Goal: Transaction & Acquisition: Download file/media

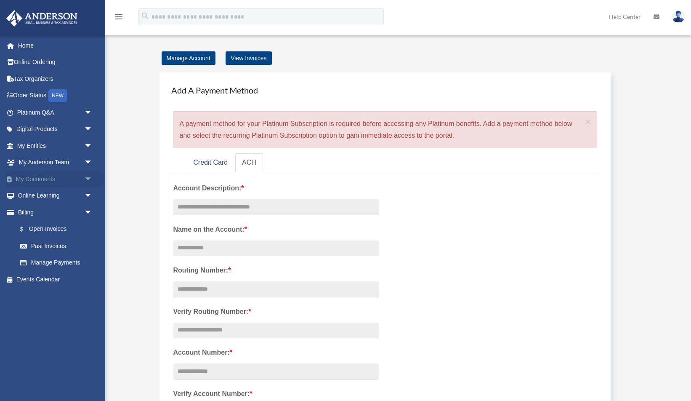
click at [42, 183] on link "My Documents arrow_drop_down" at bounding box center [55, 178] width 99 height 17
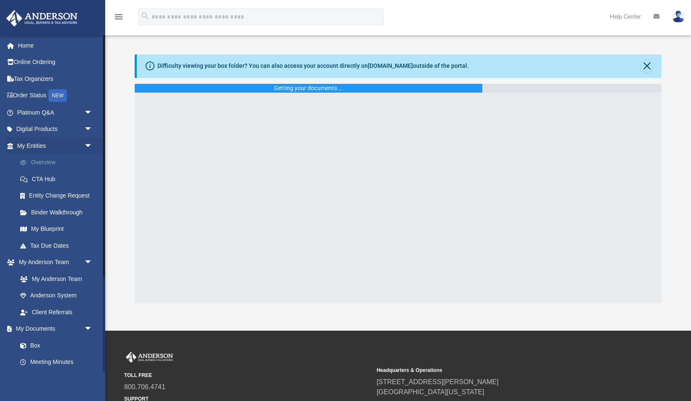
click at [43, 162] on link "Overview" at bounding box center [58, 162] width 93 height 17
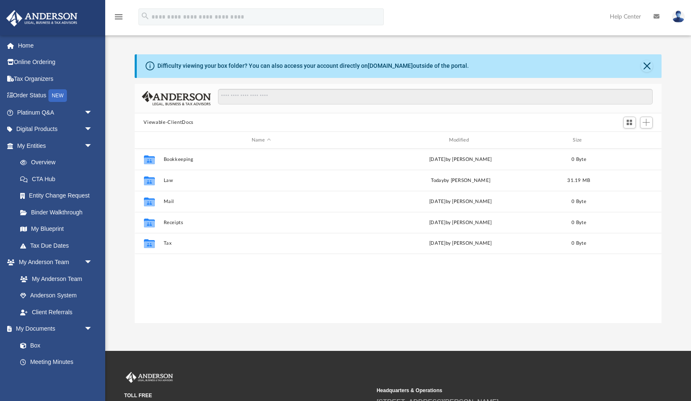
scroll to position [191, 527]
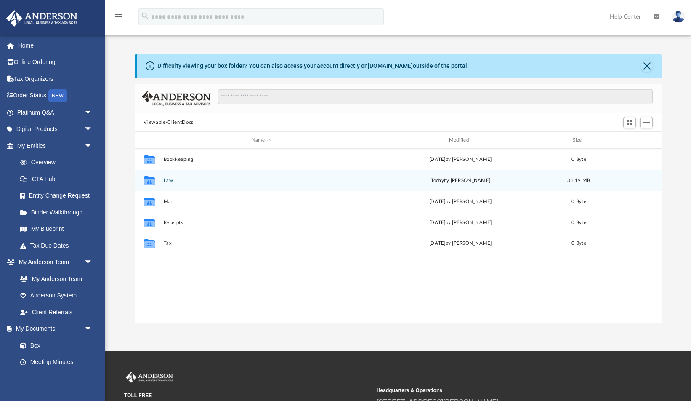
click at [178, 174] on div "Collaborated Folder Law today by Skye Lovelace 31.19 MB" at bounding box center [398, 180] width 527 height 21
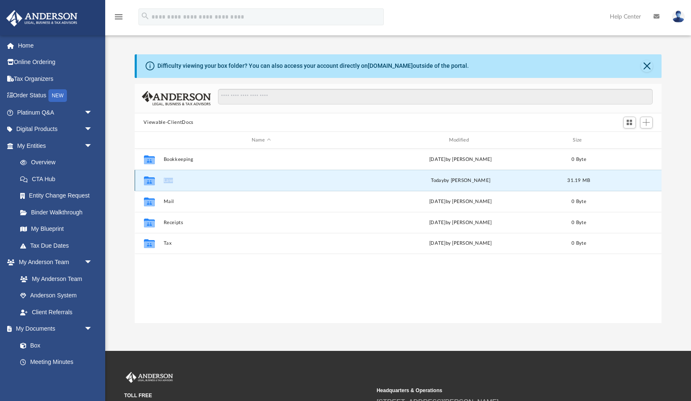
click at [178, 174] on div "Collaborated Folder Law today by Skye Lovelace 31.19 MB" at bounding box center [398, 180] width 527 height 21
click at [171, 177] on div "Collaborated Folder Law today by Skye Lovelace 31.19 MB" at bounding box center [398, 180] width 527 height 21
click at [170, 179] on button "Law" at bounding box center [261, 180] width 196 height 5
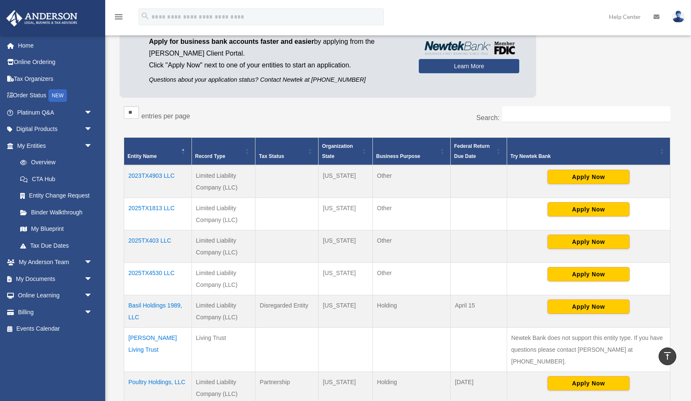
scroll to position [43, 0]
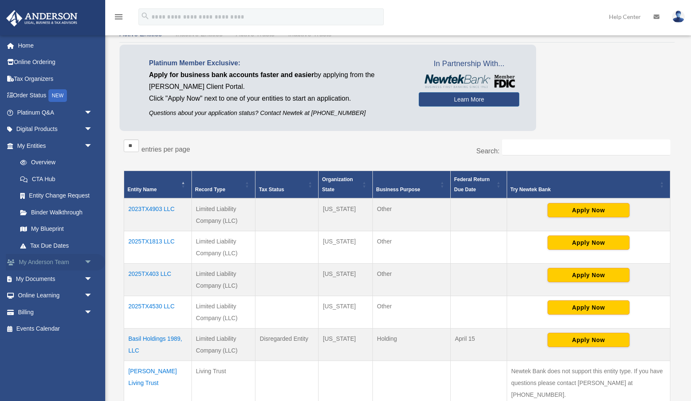
click at [90, 260] on span "arrow_drop_down" at bounding box center [92, 262] width 17 height 17
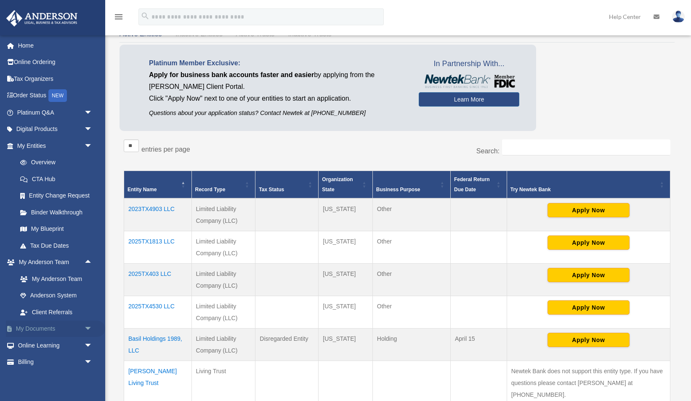
click at [90, 326] on span "arrow_drop_down" at bounding box center [92, 328] width 17 height 17
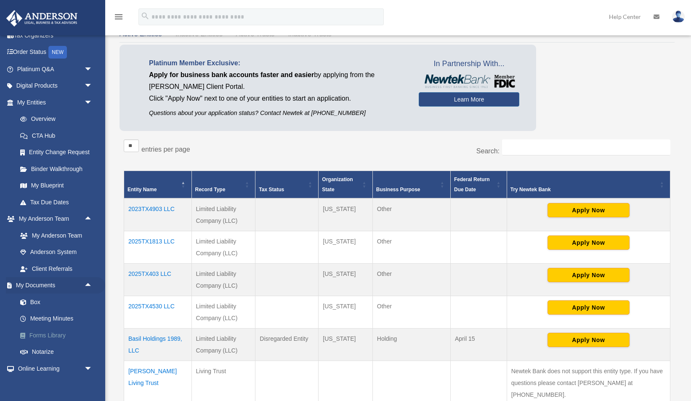
scroll to position [61, 0]
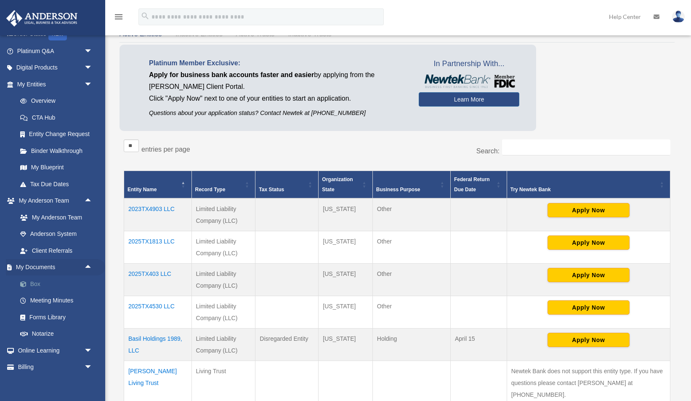
click at [35, 282] on link "Box" at bounding box center [58, 283] width 93 height 17
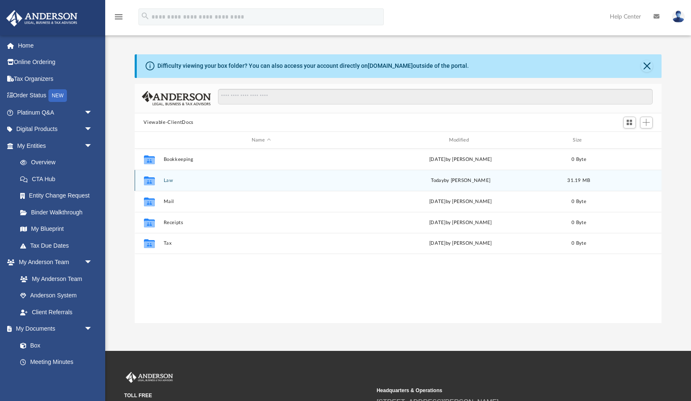
scroll to position [191, 527]
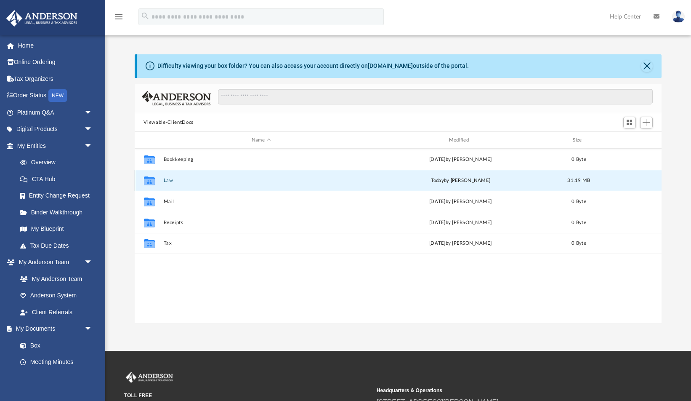
click at [166, 179] on button "Law" at bounding box center [261, 180] width 196 height 5
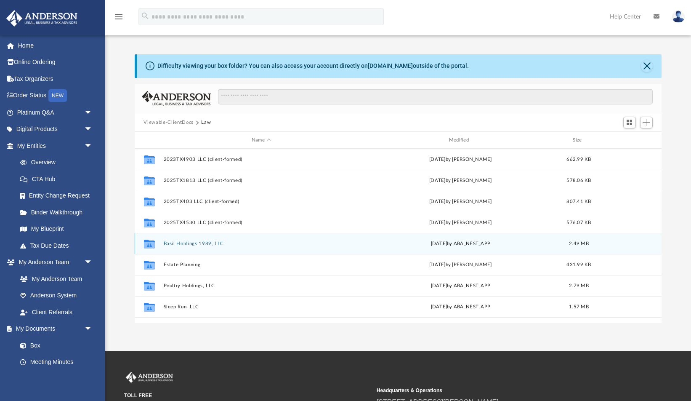
scroll to position [78, 0]
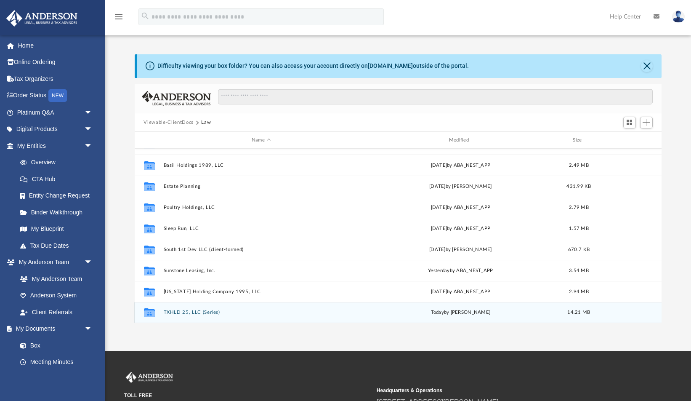
click at [187, 310] on button "TXHLD 25, LLC (Series)" at bounding box center [261, 312] width 196 height 5
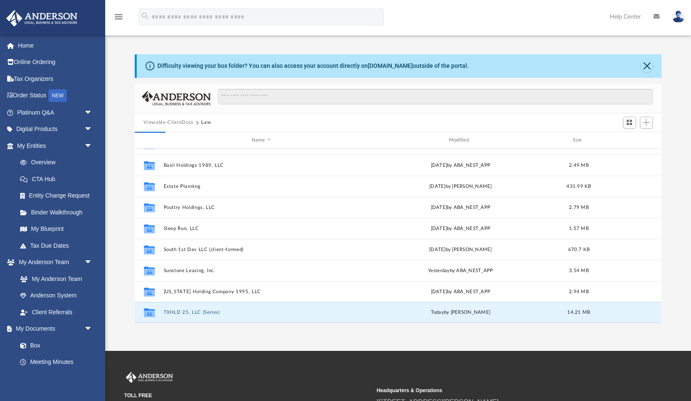
scroll to position [0, 0]
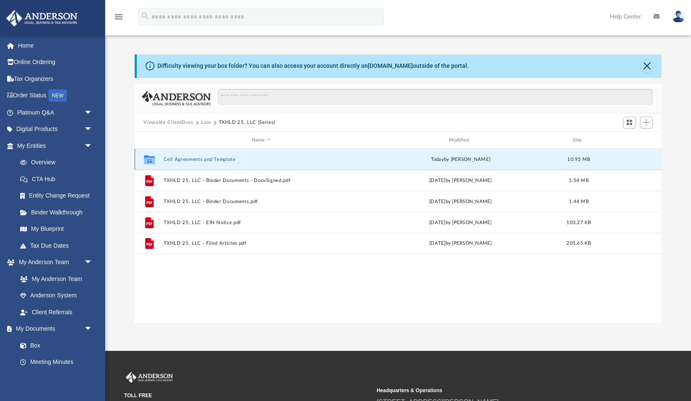
click at [210, 159] on button "Cell Agreements and Template" at bounding box center [261, 159] width 196 height 5
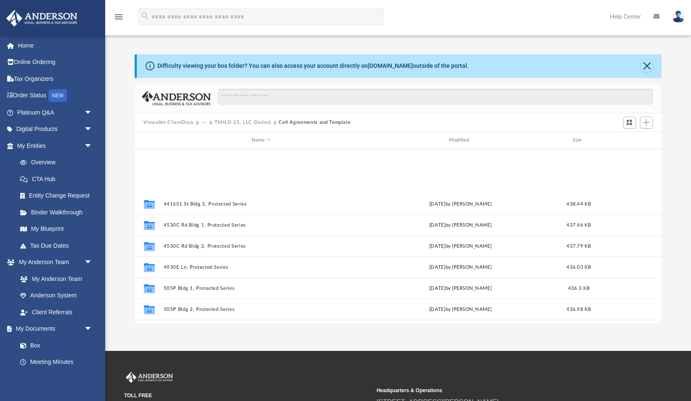
scroll to position [415, 0]
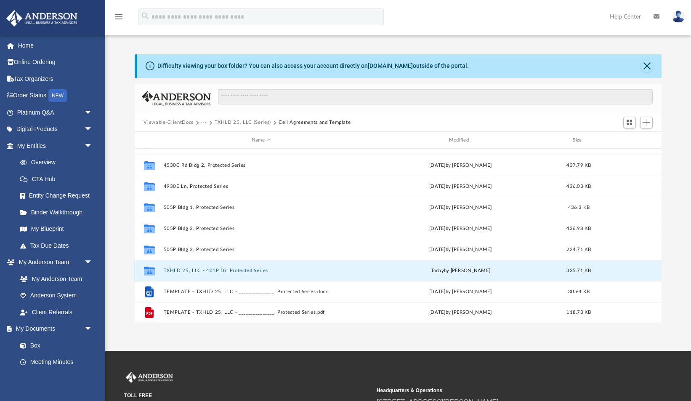
click at [245, 269] on button "TXHLD 25, LLC - 401P Dr, Protected Series" at bounding box center [261, 270] width 196 height 5
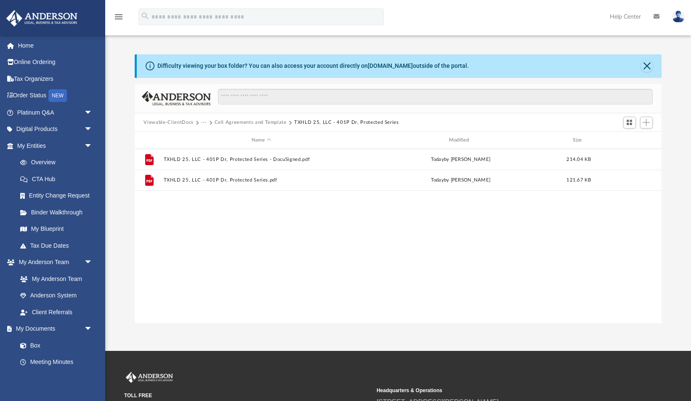
scroll to position [0, 0]
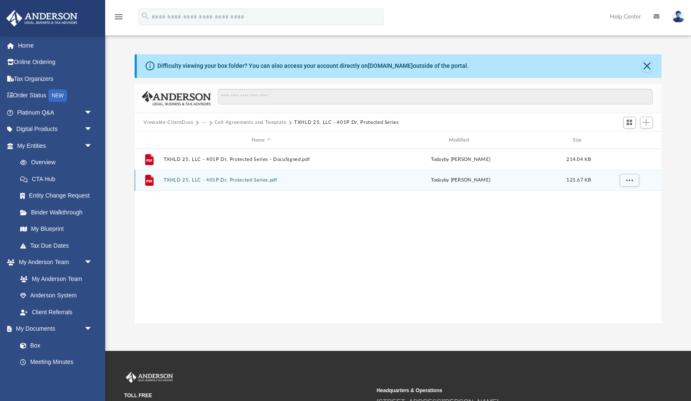
click at [260, 180] on button "TXHLD 25, LLC - 401P Dr, Protected Series.pdf" at bounding box center [261, 180] width 196 height 5
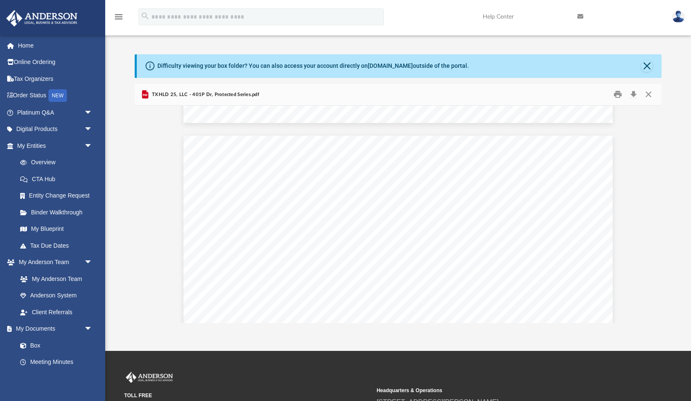
scroll to position [363, 0]
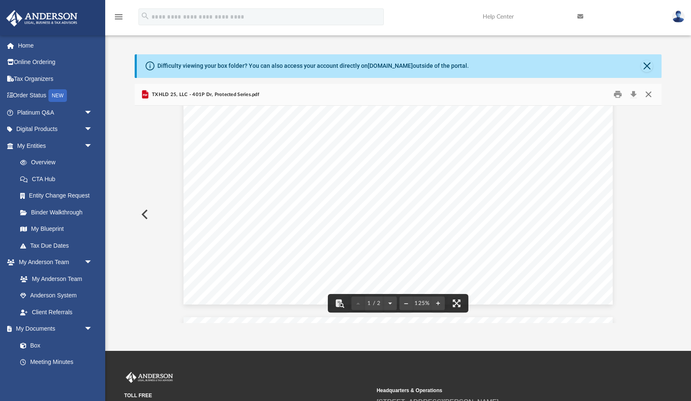
click at [652, 89] on button "Close" at bounding box center [648, 94] width 15 height 13
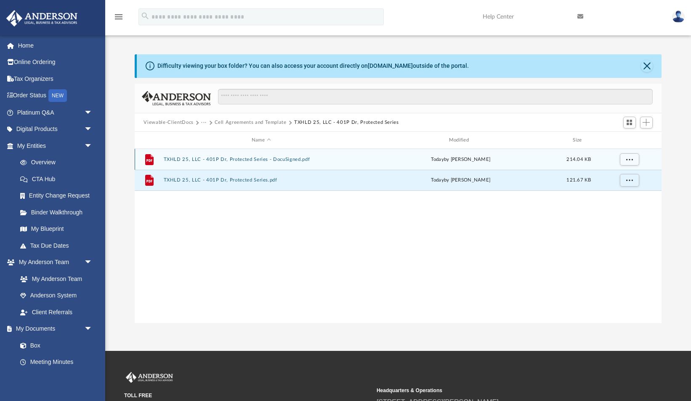
click at [347, 159] on button "TXHLD 25, LLC - 401P Dr, Protected Series - DocuSigned.pdf" at bounding box center [261, 159] width 196 height 5
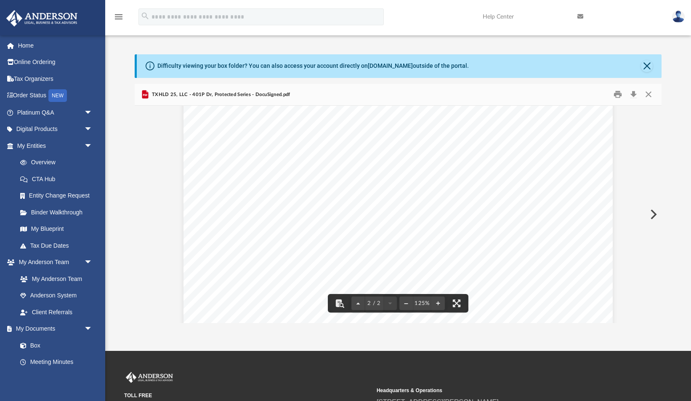
scroll to position [644, 0]
click at [633, 91] on button "Download" at bounding box center [633, 94] width 15 height 13
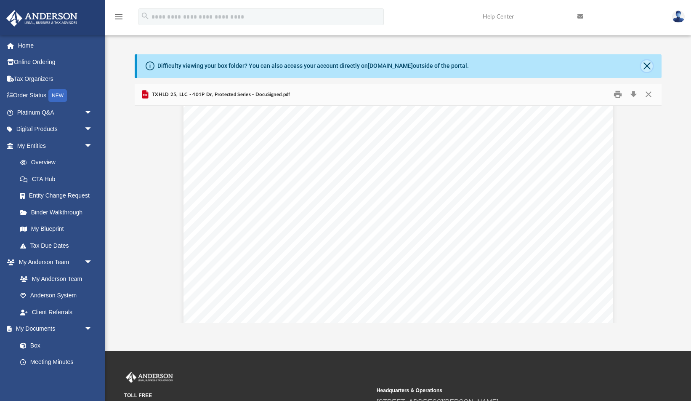
click at [646, 65] on button "Close" at bounding box center [647, 66] width 12 height 12
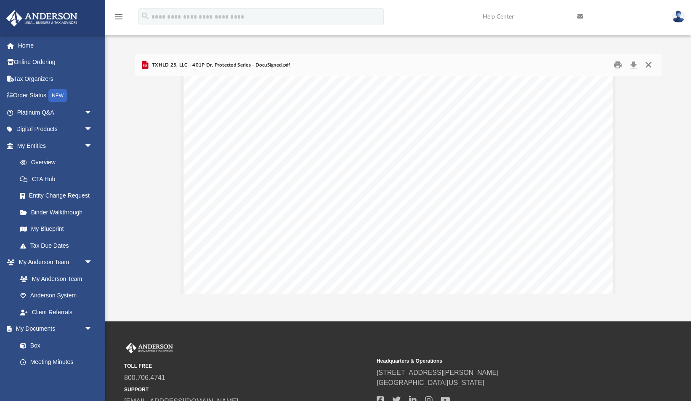
click at [646, 65] on button "Close" at bounding box center [648, 64] width 15 height 13
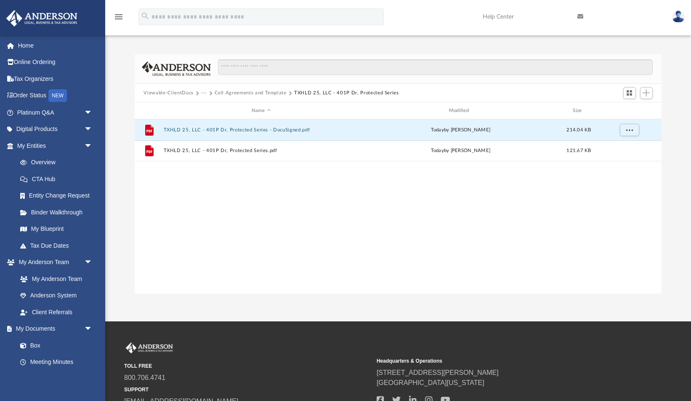
click at [260, 95] on button "Cell Agreements and Template" at bounding box center [251, 93] width 72 height 8
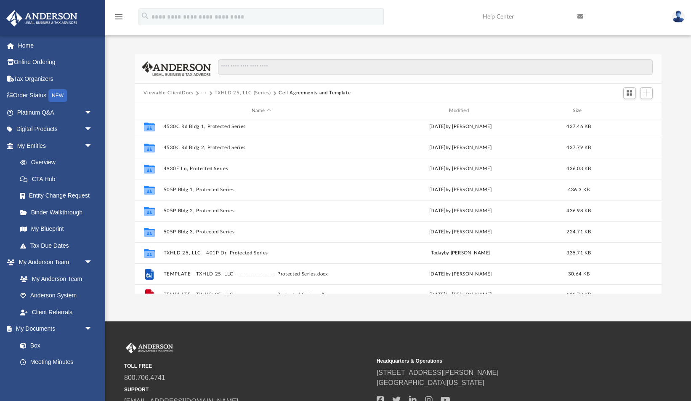
scroll to position [415, 0]
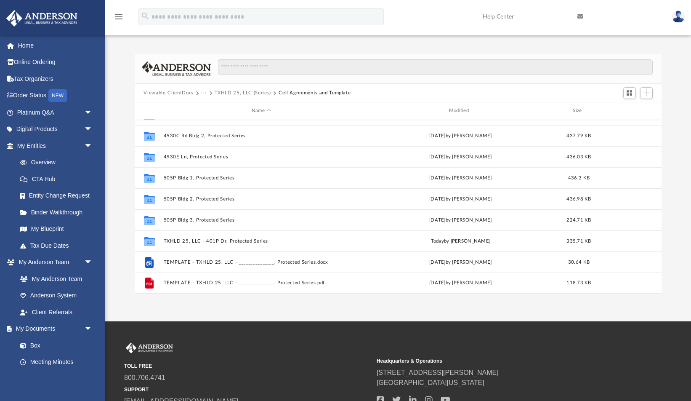
click at [241, 91] on button "TXHLD 25, LLC (Series)" at bounding box center [243, 93] width 56 height 8
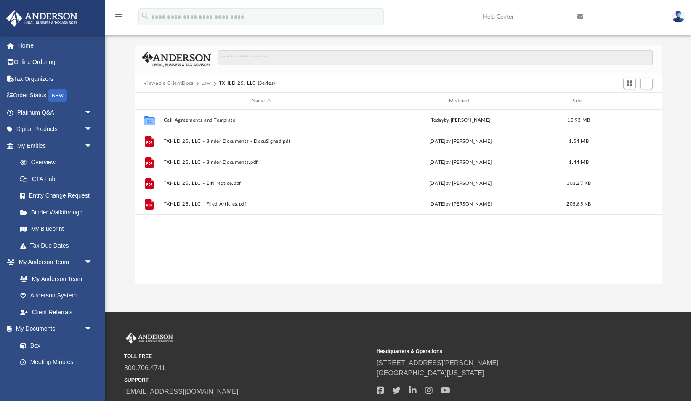
scroll to position [8, 0]
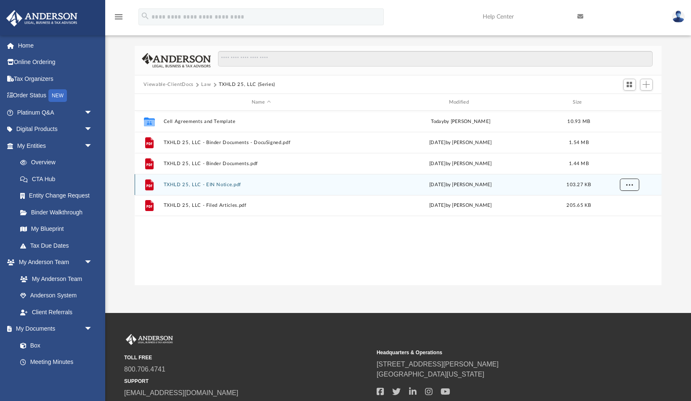
click at [625, 183] on button "More options" at bounding box center [628, 184] width 19 height 13
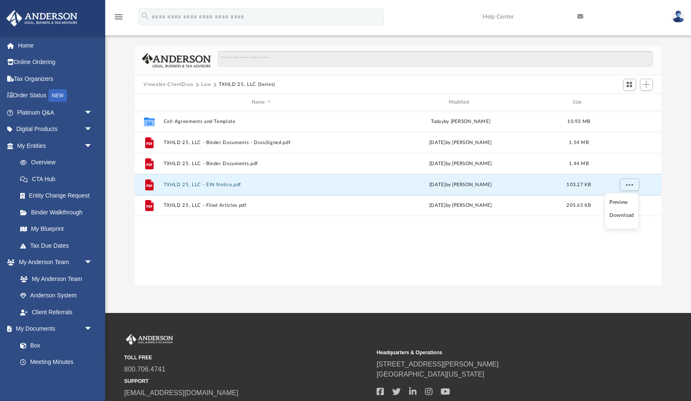
click at [626, 215] on li "Download" at bounding box center [621, 215] width 24 height 9
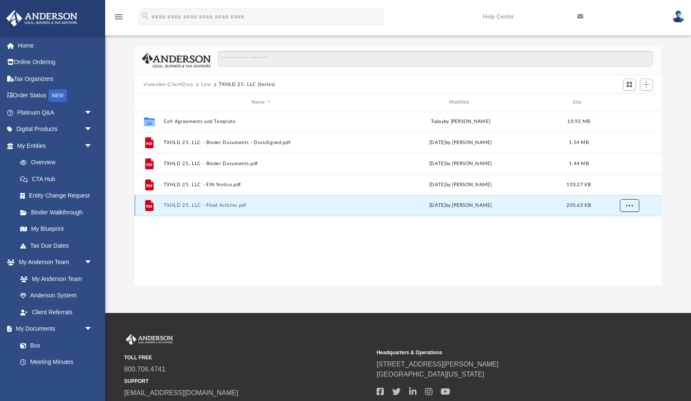
click at [632, 207] on span "More options" at bounding box center [629, 205] width 7 height 5
click at [622, 235] on li "Download" at bounding box center [621, 235] width 24 height 9
click at [30, 46] on link "Home" at bounding box center [55, 45] width 99 height 17
